Goal: Task Accomplishment & Management: Use online tool/utility

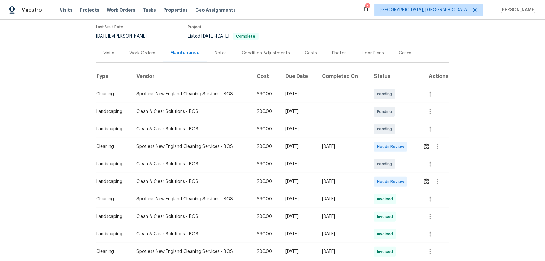
scroll to position [57, 0]
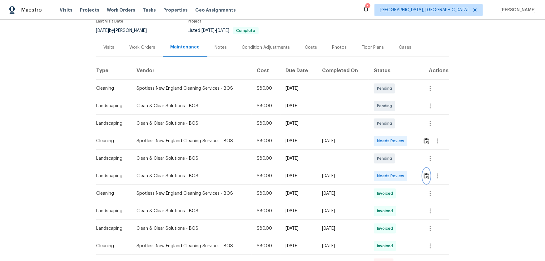
click at [429, 175] on button "button" at bounding box center [426, 175] width 7 height 15
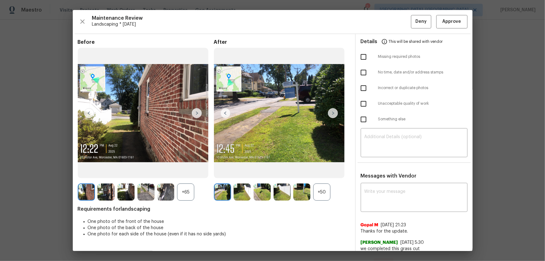
click at [317, 197] on div "+50" at bounding box center [321, 191] width 17 height 17
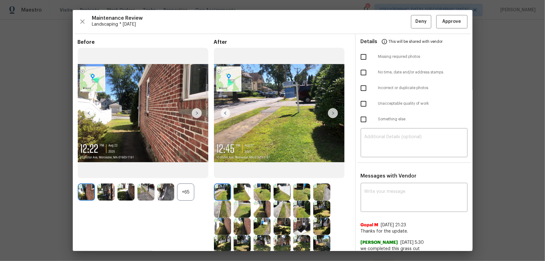
click at [191, 193] on div "+65" at bounding box center [185, 191] width 17 height 17
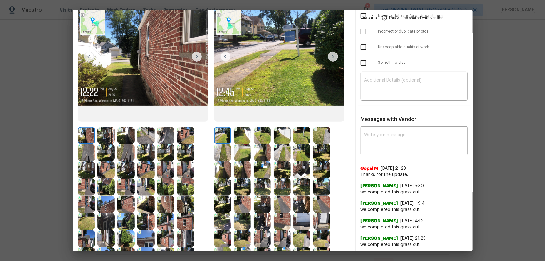
click at [243, 138] on img at bounding box center [242, 135] width 17 height 17
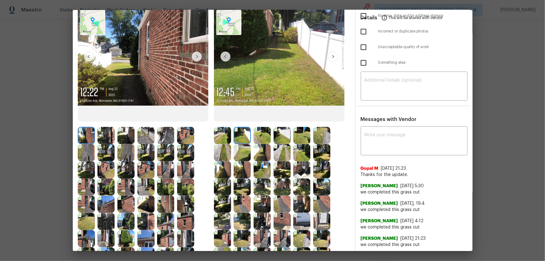
click at [274, 137] on img at bounding box center [282, 135] width 17 height 17
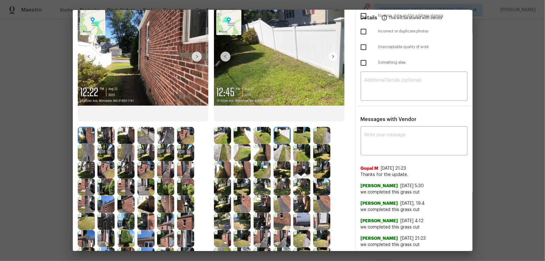
click at [262, 139] on img at bounding box center [262, 135] width 17 height 17
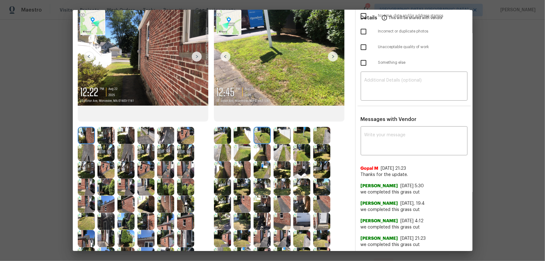
click at [290, 140] on div at bounding box center [284, 135] width 20 height 17
click at [302, 139] on img at bounding box center [301, 135] width 17 height 17
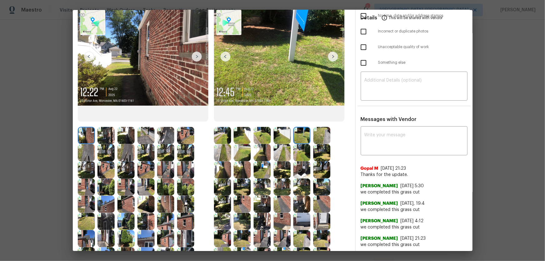
click at [314, 137] on img at bounding box center [321, 135] width 17 height 17
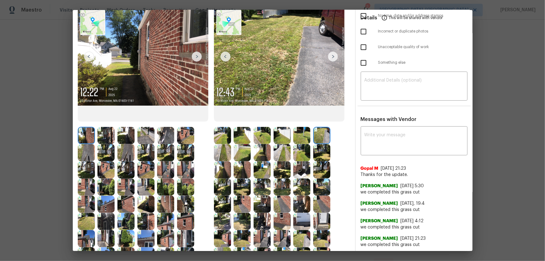
click at [229, 150] on img at bounding box center [222, 152] width 17 height 17
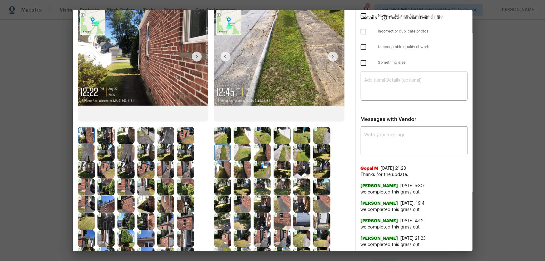
click at [238, 151] on img at bounding box center [242, 152] width 17 height 17
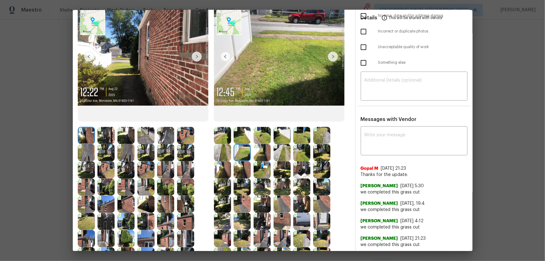
click at [262, 155] on img at bounding box center [262, 152] width 17 height 17
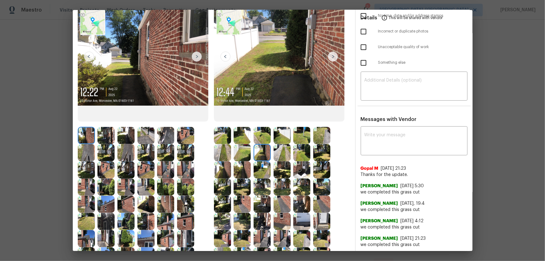
click at [274, 157] on img at bounding box center [282, 152] width 17 height 17
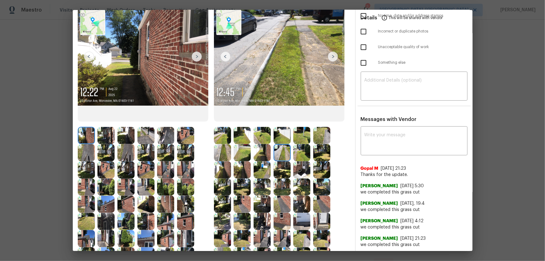
scroll to position [85, 0]
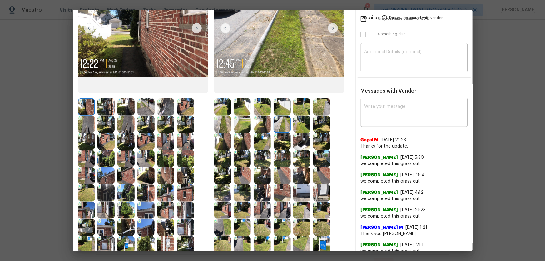
click at [304, 126] on img at bounding box center [301, 124] width 17 height 17
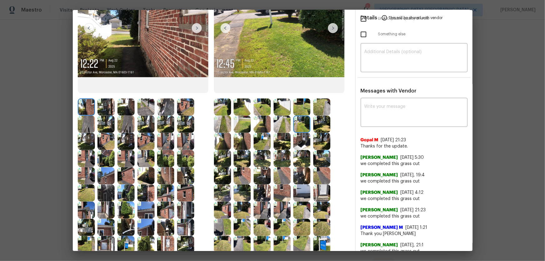
click at [320, 126] on img at bounding box center [321, 124] width 17 height 17
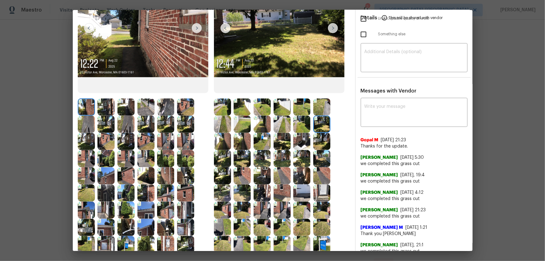
click at [225, 142] on img at bounding box center [222, 141] width 17 height 17
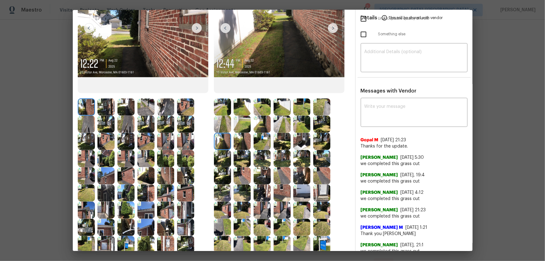
click at [244, 140] on img at bounding box center [242, 141] width 17 height 17
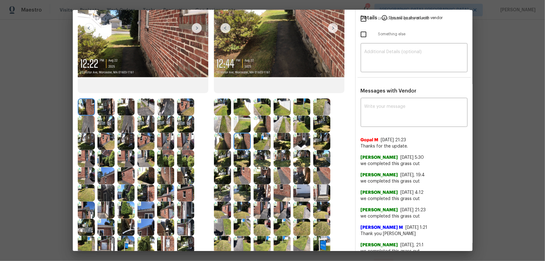
click at [257, 140] on img at bounding box center [262, 141] width 17 height 17
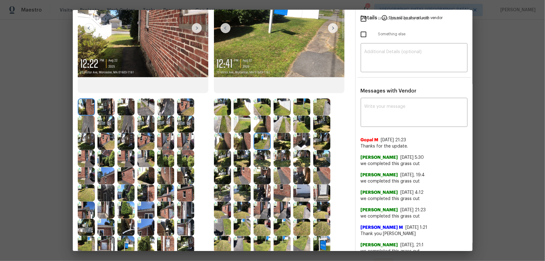
click at [278, 143] on img at bounding box center [282, 141] width 17 height 17
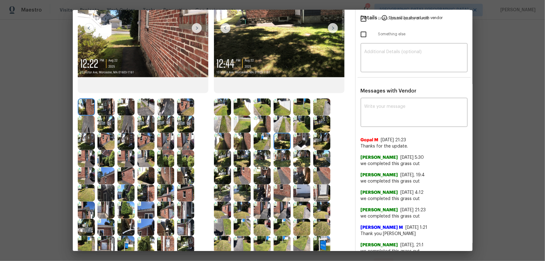
click at [299, 144] on img at bounding box center [301, 141] width 17 height 17
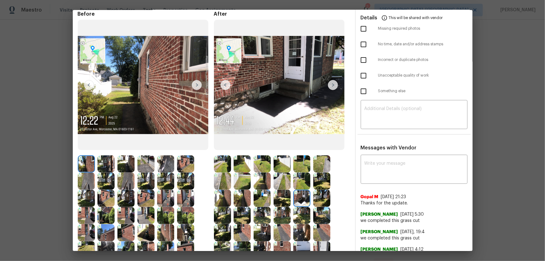
scroll to position [0, 0]
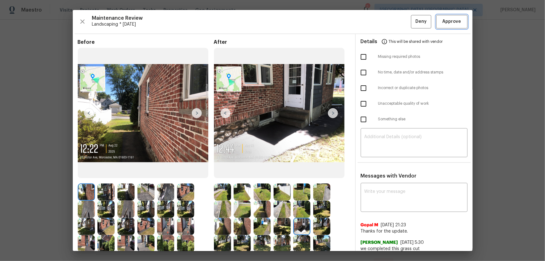
drag, startPoint x: 446, startPoint y: 21, endPoint x: 430, endPoint y: 47, distance: 30.2
click at [446, 21] on span "Approve" at bounding box center [452, 22] width 19 height 8
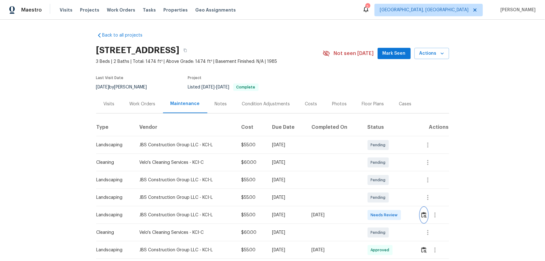
click at [388, 172] on img "button" at bounding box center [423, 215] width 5 height 6
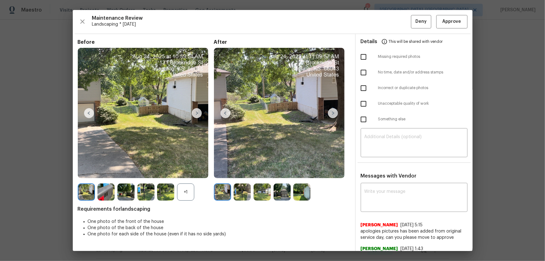
click at [187, 172] on div "+1" at bounding box center [185, 191] width 17 height 17
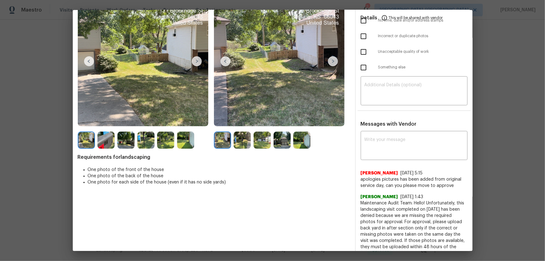
scroll to position [57, 0]
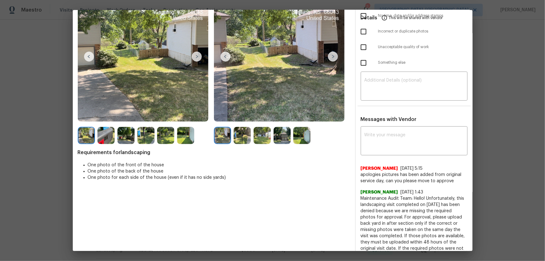
click at [241, 140] on img at bounding box center [242, 135] width 17 height 17
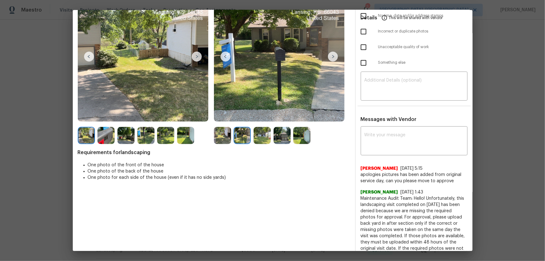
click at [267, 140] on img at bounding box center [262, 135] width 17 height 17
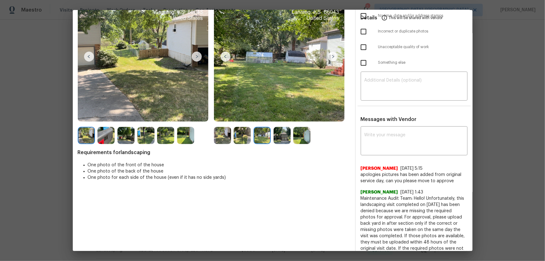
click at [282, 139] on img at bounding box center [282, 135] width 17 height 17
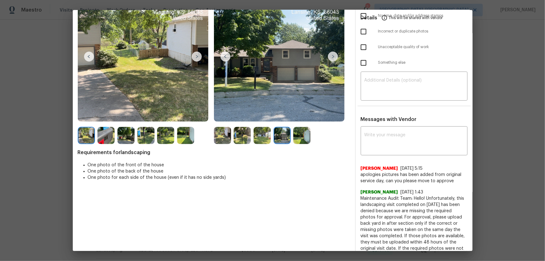
click at [300, 139] on img at bounding box center [301, 135] width 17 height 17
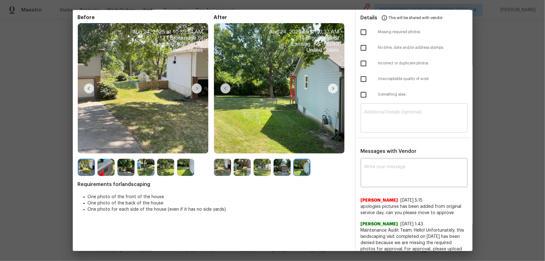
scroll to position [0, 0]
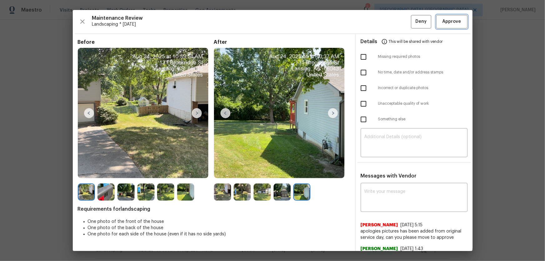
click at [388, 18] on span "Approve" at bounding box center [451, 22] width 21 height 8
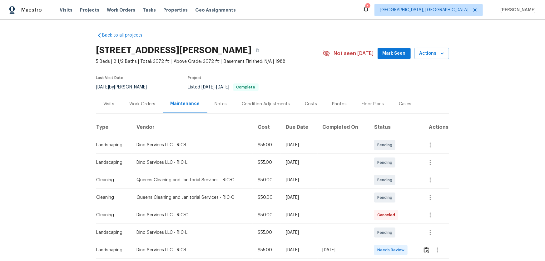
scroll to position [28, 0]
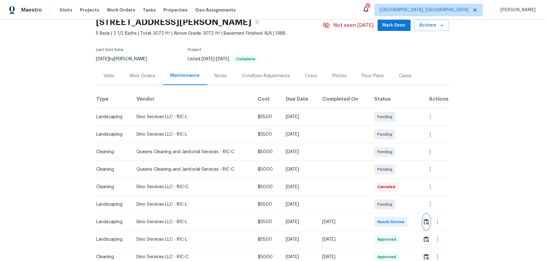
click at [424, 222] on img "button" at bounding box center [426, 222] width 5 height 6
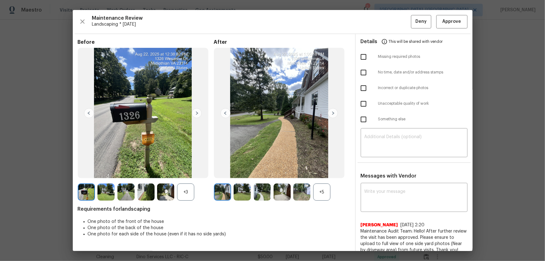
scroll to position [85, 0]
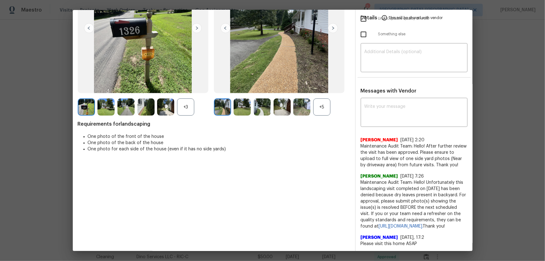
click at [322, 102] on div "+5" at bounding box center [321, 106] width 17 height 17
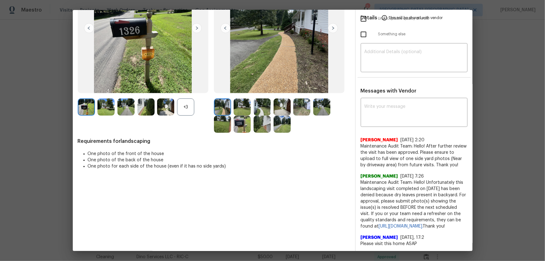
click at [192, 108] on div "+3" at bounding box center [185, 106] width 17 height 17
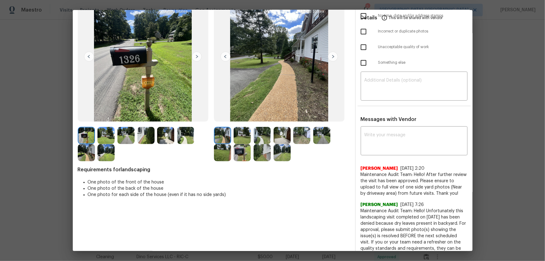
click at [245, 137] on img at bounding box center [242, 135] width 17 height 17
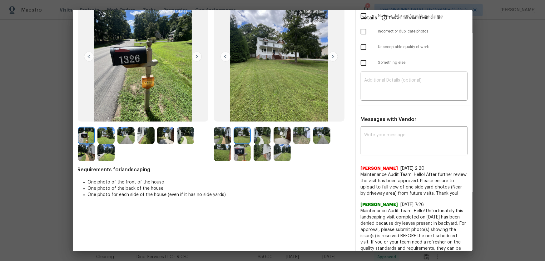
click at [256, 133] on img at bounding box center [262, 135] width 17 height 17
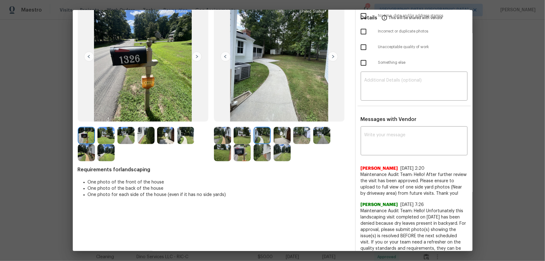
click at [274, 135] on img at bounding box center [282, 135] width 17 height 17
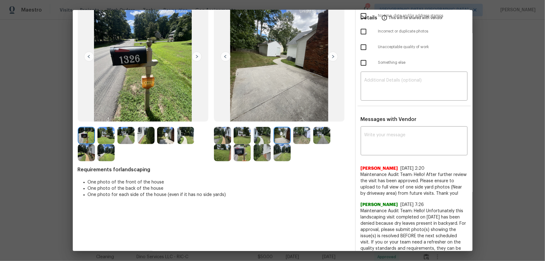
click at [301, 137] on img at bounding box center [301, 135] width 17 height 17
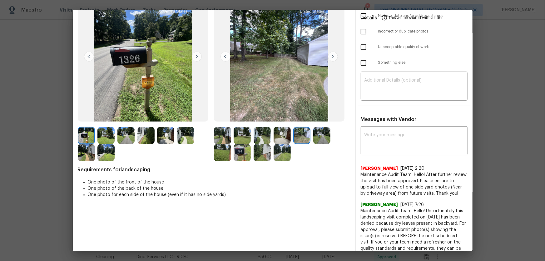
click at [321, 134] on img at bounding box center [321, 135] width 17 height 17
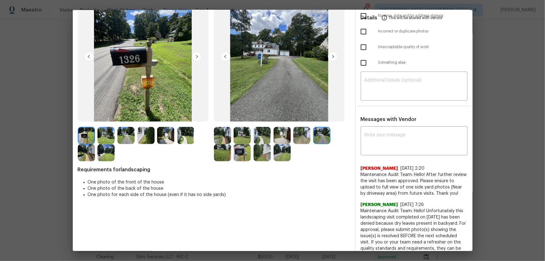
click at [217, 151] on img at bounding box center [222, 152] width 17 height 17
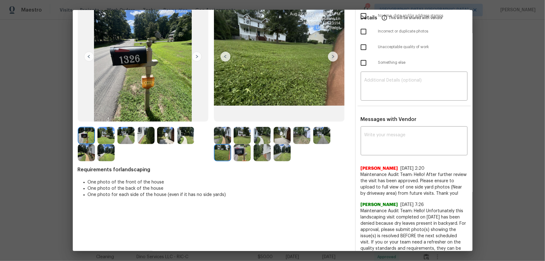
click at [241, 153] on img at bounding box center [242, 152] width 17 height 17
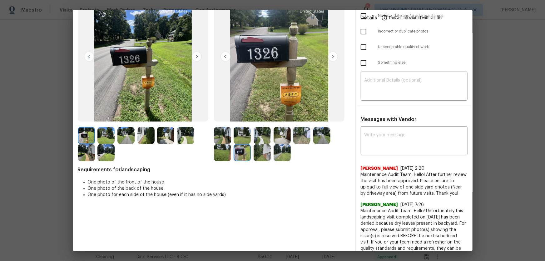
click at [258, 153] on img at bounding box center [262, 152] width 17 height 17
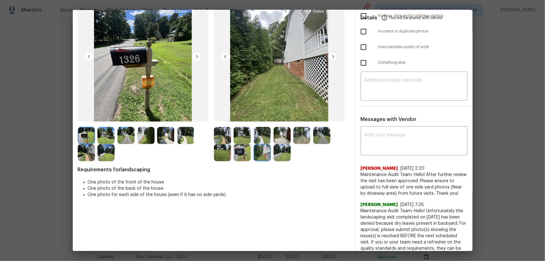
click at [281, 154] on img at bounding box center [282, 152] width 17 height 17
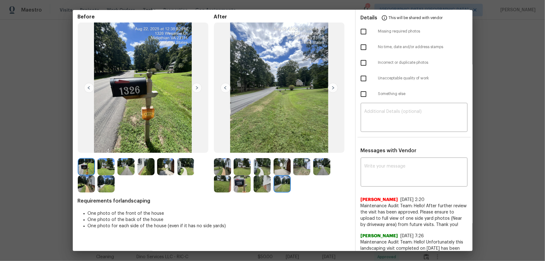
scroll to position [0, 0]
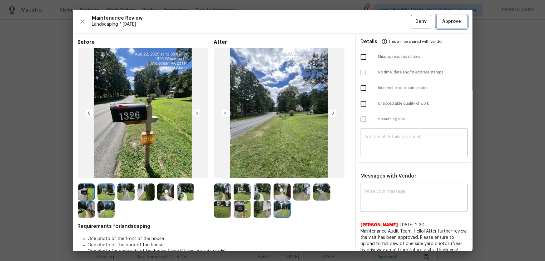
click at [448, 22] on span "Approve" at bounding box center [452, 22] width 19 height 8
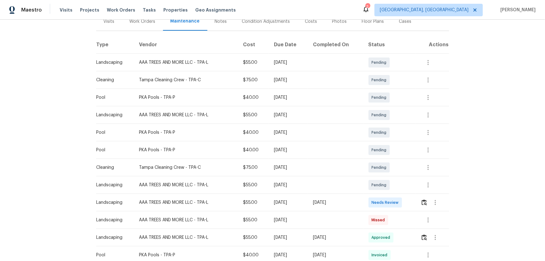
scroll to position [85, 0]
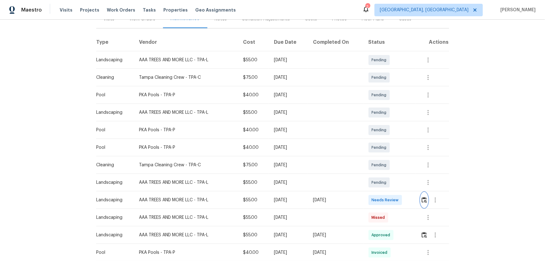
click at [388, 172] on img "button" at bounding box center [424, 200] width 5 height 6
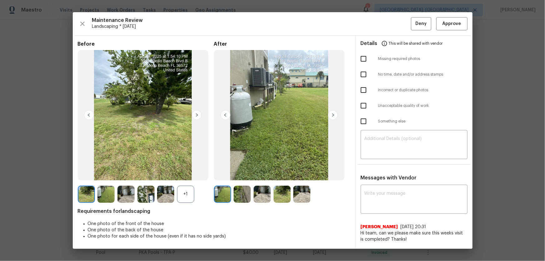
click at [187, 172] on div "+1" at bounding box center [185, 194] width 17 height 17
click at [243, 172] on img at bounding box center [242, 194] width 17 height 17
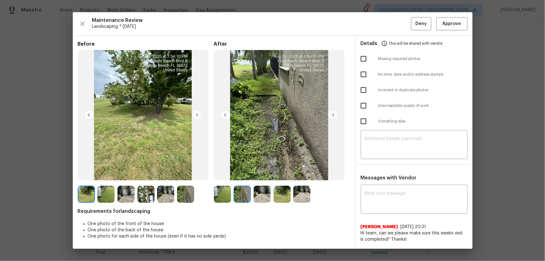
click at [259, 172] on img at bounding box center [262, 194] width 17 height 17
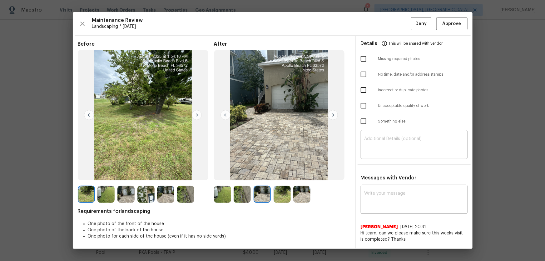
click at [278, 172] on img at bounding box center [282, 194] width 17 height 17
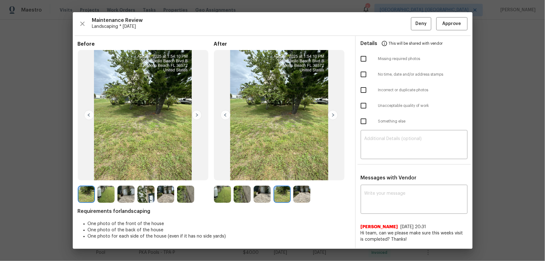
click at [299, 172] on img at bounding box center [301, 194] width 17 height 17
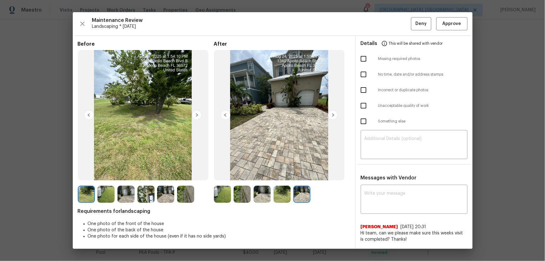
click at [223, 172] on img at bounding box center [222, 194] width 17 height 17
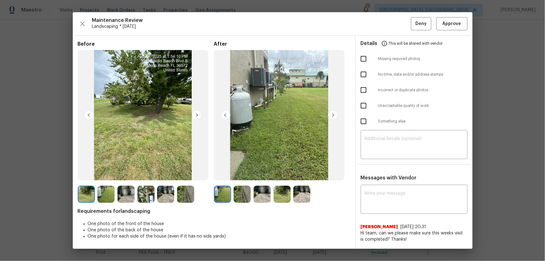
click at [237, 172] on img at bounding box center [242, 194] width 17 height 17
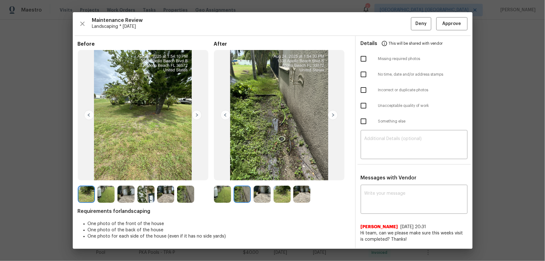
click at [266, 172] on img at bounding box center [262, 194] width 17 height 17
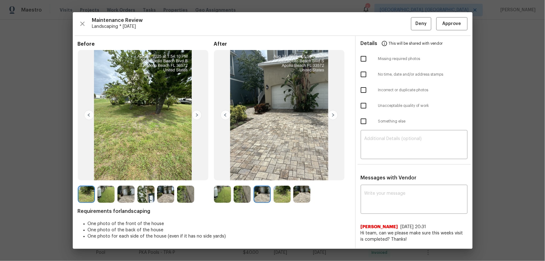
click at [281, 172] on img at bounding box center [282, 194] width 17 height 17
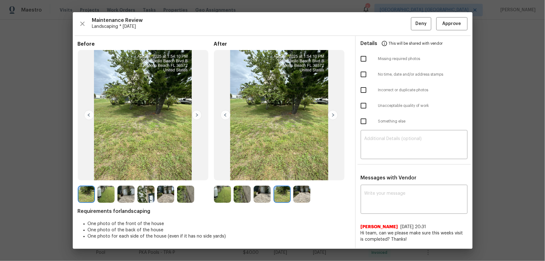
click at [303, 172] on img at bounding box center [301, 194] width 17 height 17
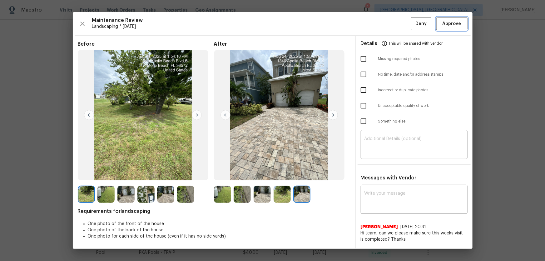
click at [388, 29] on button "Approve" at bounding box center [451, 23] width 31 height 13
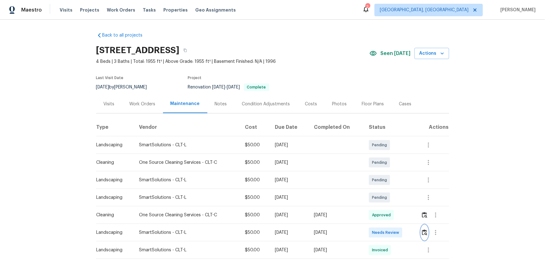
click at [425, 231] on img "button" at bounding box center [424, 232] width 5 height 6
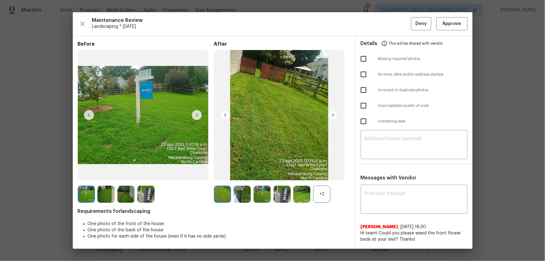
click at [320, 191] on div "+2" at bounding box center [321, 194] width 17 height 17
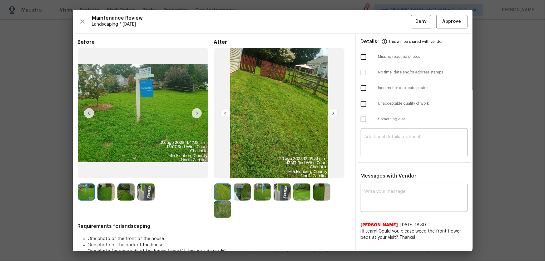
scroll to position [12, 0]
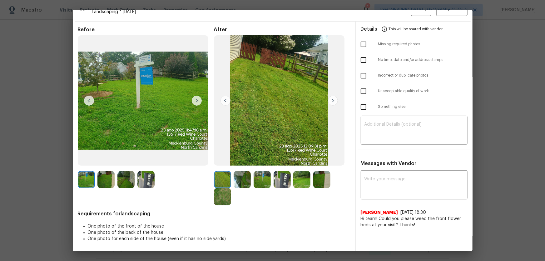
click at [241, 178] on img at bounding box center [242, 179] width 17 height 17
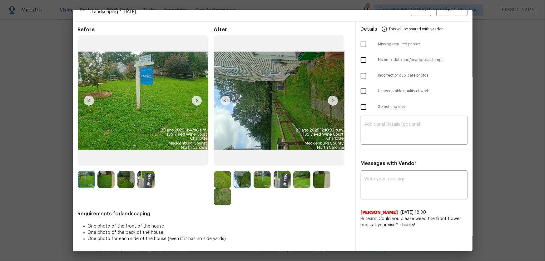
click at [260, 184] on img at bounding box center [262, 179] width 17 height 17
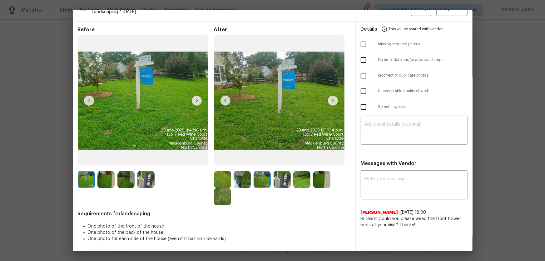
click at [285, 184] on img at bounding box center [282, 179] width 17 height 17
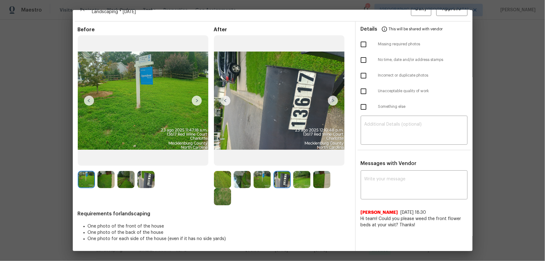
click at [297, 184] on img at bounding box center [301, 179] width 17 height 17
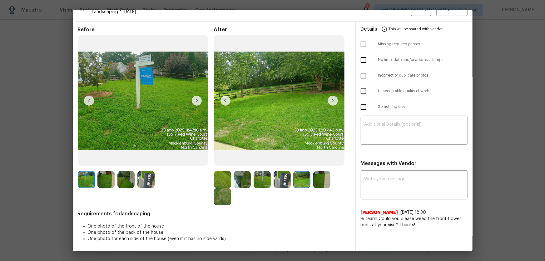
click at [321, 183] on img at bounding box center [321, 179] width 17 height 17
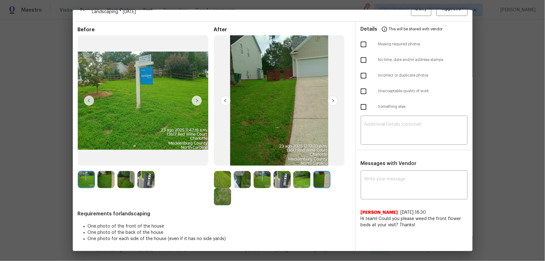
click at [222, 193] on img at bounding box center [222, 196] width 17 height 17
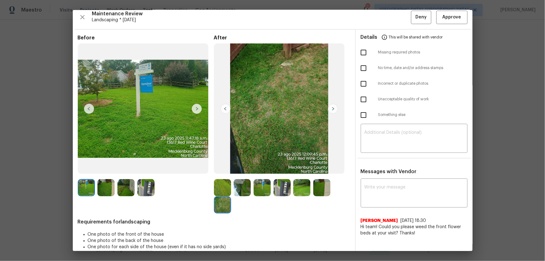
scroll to position [0, 0]
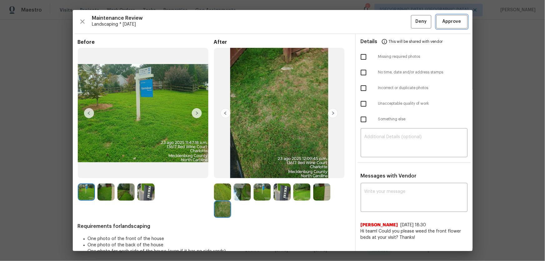
click at [448, 18] on span "Approve" at bounding box center [452, 22] width 19 height 8
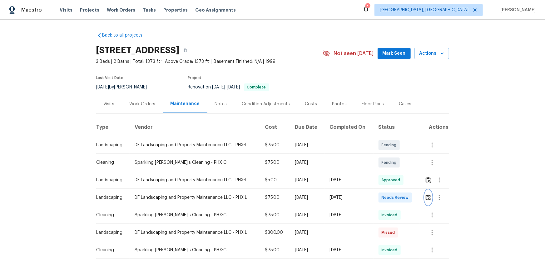
click at [388, 172] on img "button" at bounding box center [428, 197] width 5 height 6
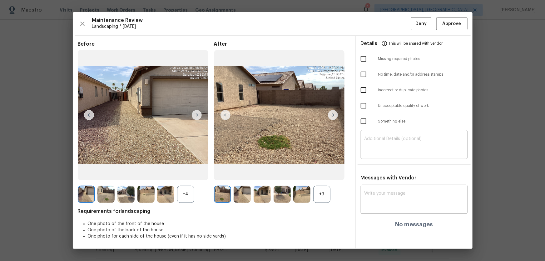
click at [325, 172] on div "+3" at bounding box center [321, 194] width 17 height 17
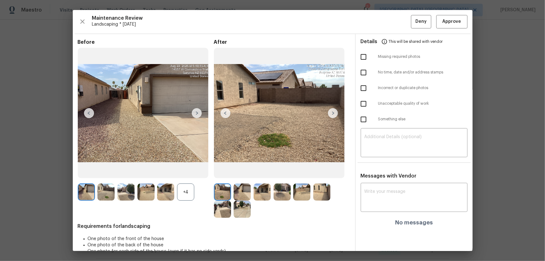
click at [187, 172] on div "+4" at bounding box center [185, 191] width 17 height 17
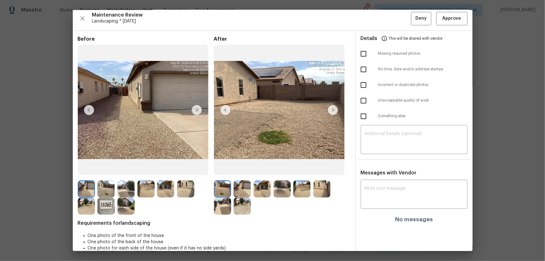
scroll to position [12, 0]
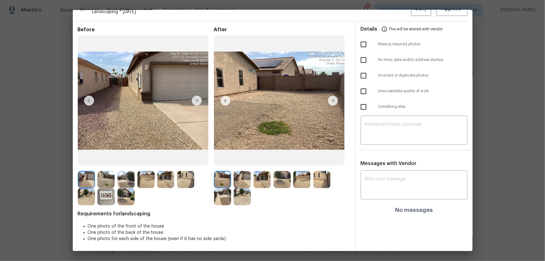
click at [242, 172] on img at bounding box center [242, 179] width 17 height 17
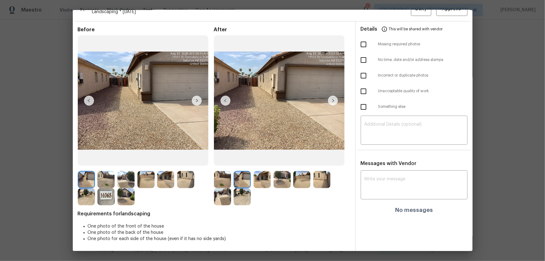
click at [265, 172] on img at bounding box center [262, 179] width 17 height 17
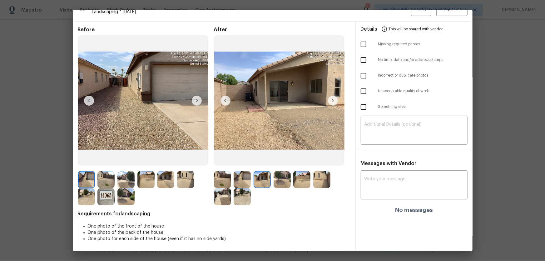
click at [284, 172] on img at bounding box center [282, 179] width 17 height 17
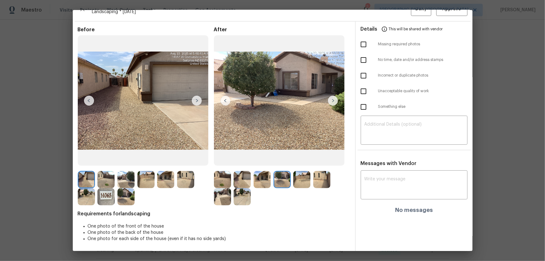
click at [308, 172] on img at bounding box center [301, 179] width 17 height 17
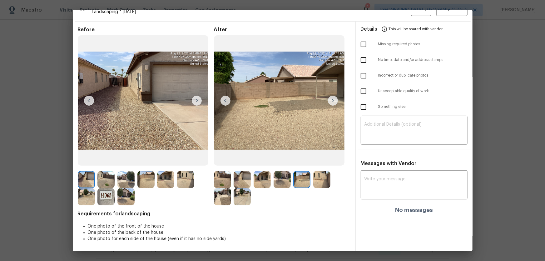
click at [319, 172] on img at bounding box center [321, 179] width 17 height 17
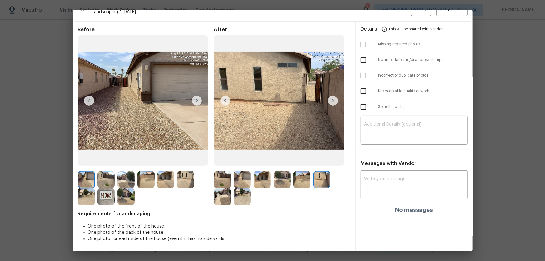
click at [219, 172] on img at bounding box center [222, 196] width 17 height 17
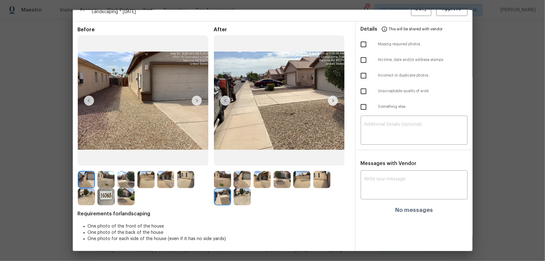
click at [253, 172] on div at bounding box center [282, 188] width 136 height 34
click at [240, 172] on img at bounding box center [242, 196] width 17 height 17
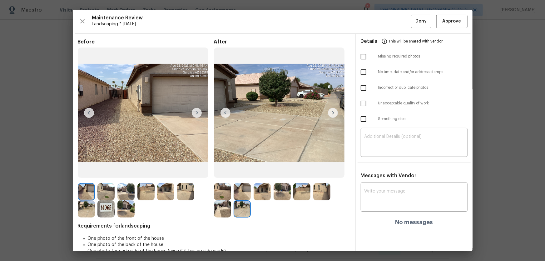
scroll to position [0, 0]
click at [388, 20] on span "Approve" at bounding box center [452, 22] width 19 height 8
